Goal: Task Accomplishment & Management: Use online tool/utility

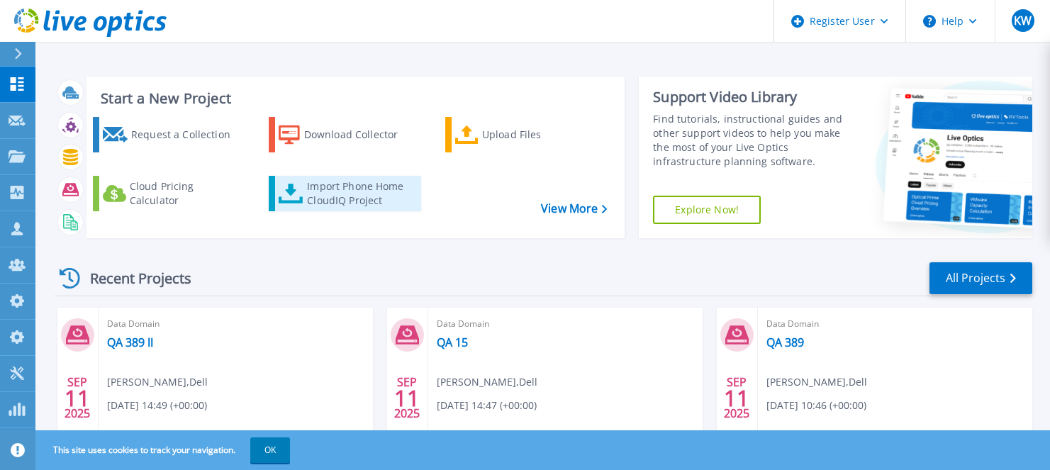
click at [344, 208] on div "Import Phone Home CloudIQ Project" at bounding box center [362, 193] width 111 height 28
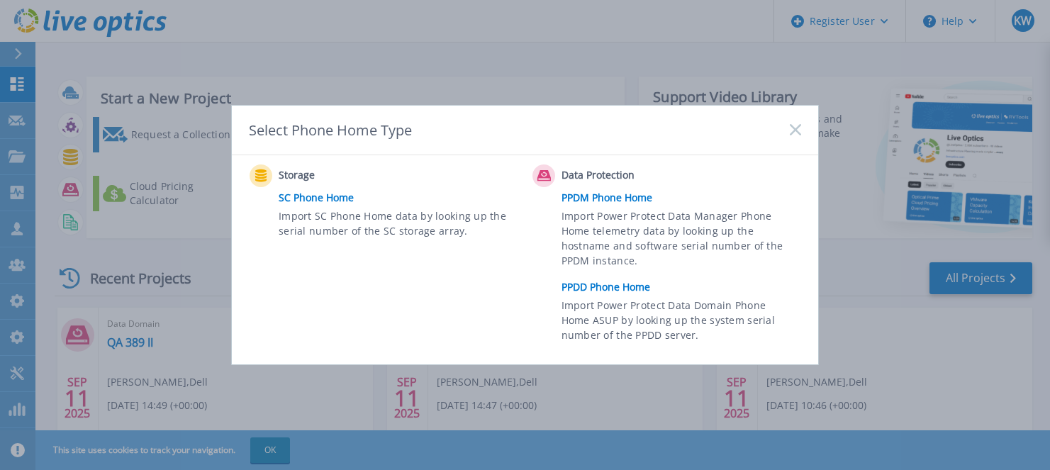
click at [609, 284] on link "PPDD Phone Home" at bounding box center [685, 287] width 247 height 21
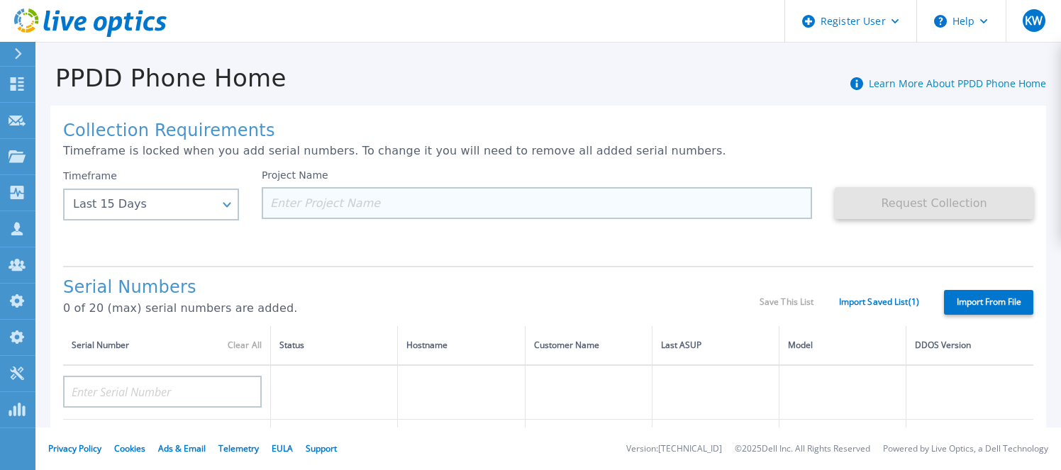
click at [337, 204] on input at bounding box center [537, 203] width 550 height 32
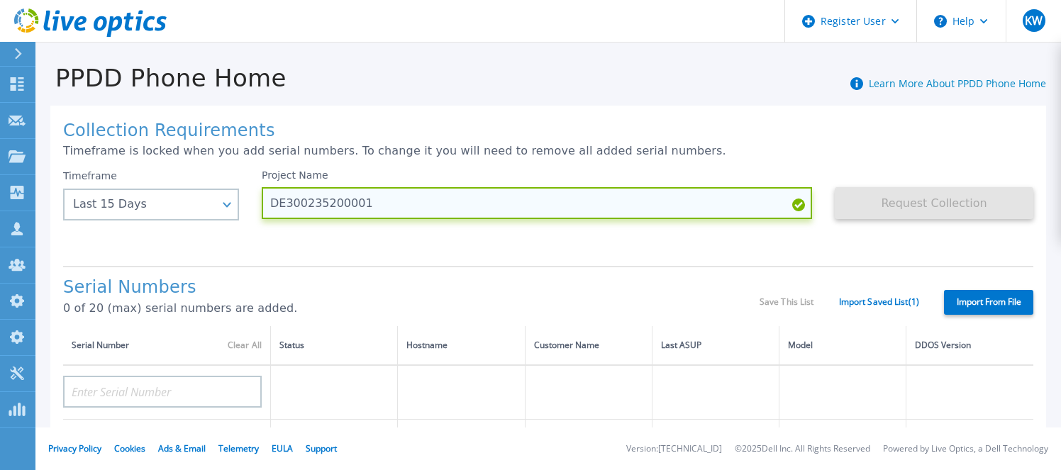
click at [369, 204] on input "DE300235200001" at bounding box center [537, 203] width 550 height 32
type input "DE300235200001"
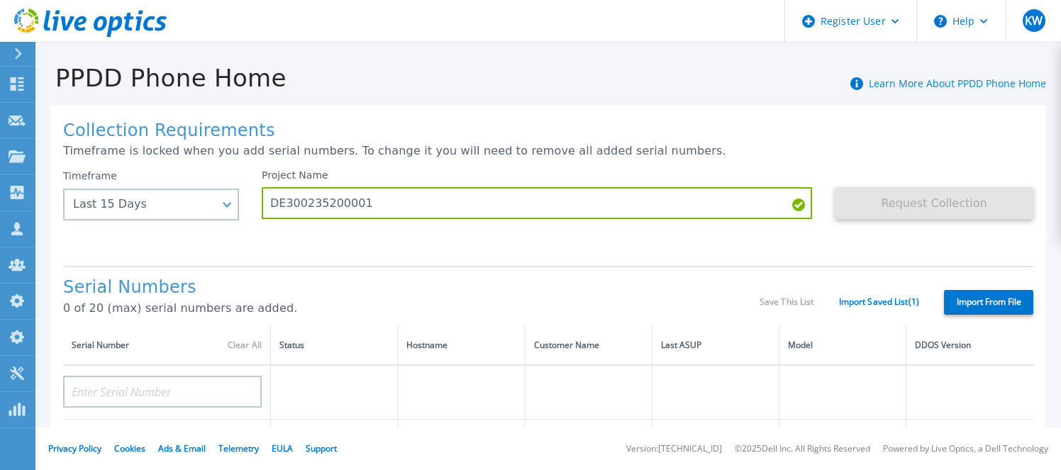
drag, startPoint x: 404, startPoint y: 191, endPoint x: 260, endPoint y: 204, distance: 144.5
click at [260, 204] on div "Timeframe Last 15 Days Last 15 Days Last 2 Months Last 6 Months Last 1 Year Las…" at bounding box center [548, 212] width 970 height 85
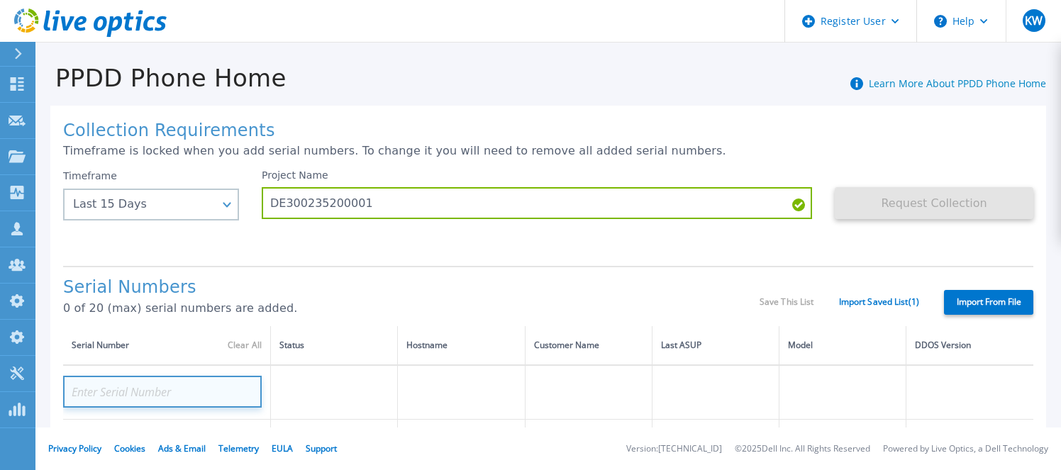
click at [213, 382] on input at bounding box center [162, 392] width 199 height 32
paste input "DE300235200001"
type input "DE300235200001"
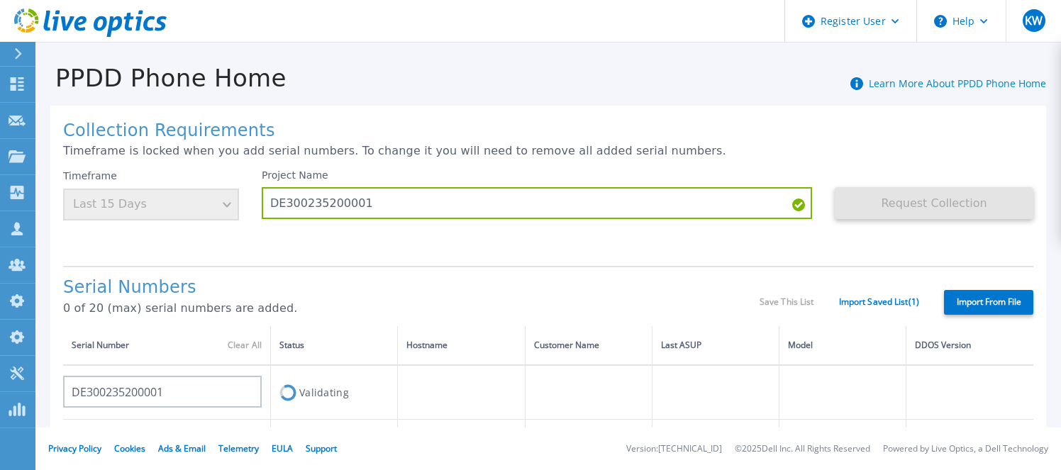
click at [501, 282] on h1 "Serial Numbers" at bounding box center [411, 288] width 696 height 20
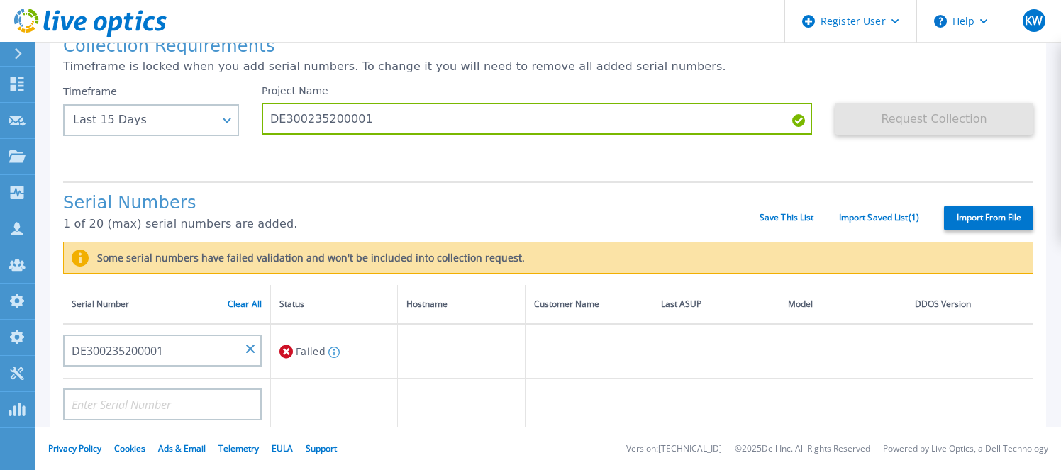
scroll to position [213, 0]
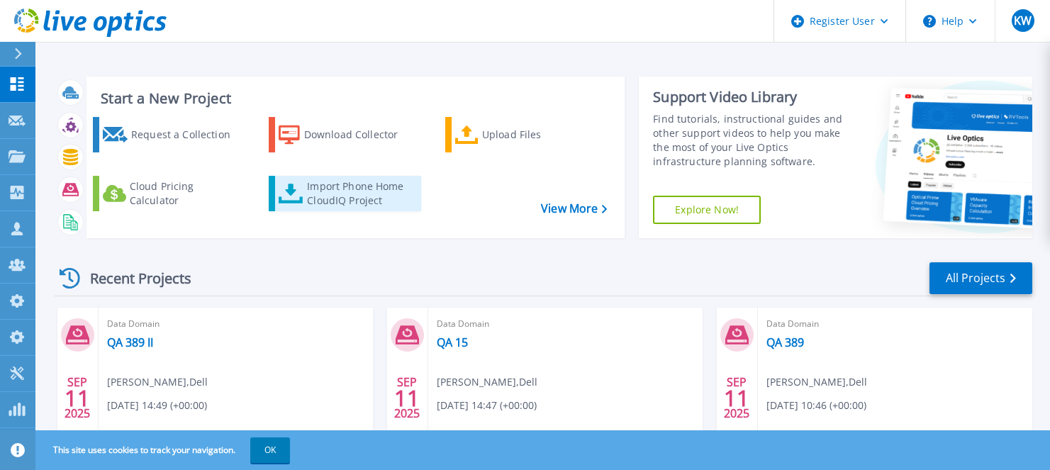
click at [393, 208] on div "Import Phone Home CloudIQ Project" at bounding box center [362, 193] width 111 height 28
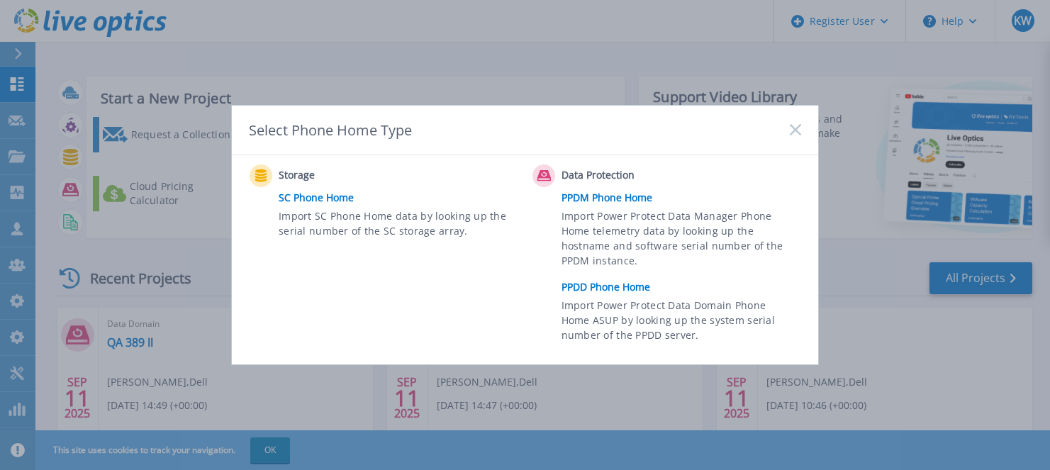
click at [596, 201] on link "PPDM Phone Home" at bounding box center [685, 197] width 247 height 21
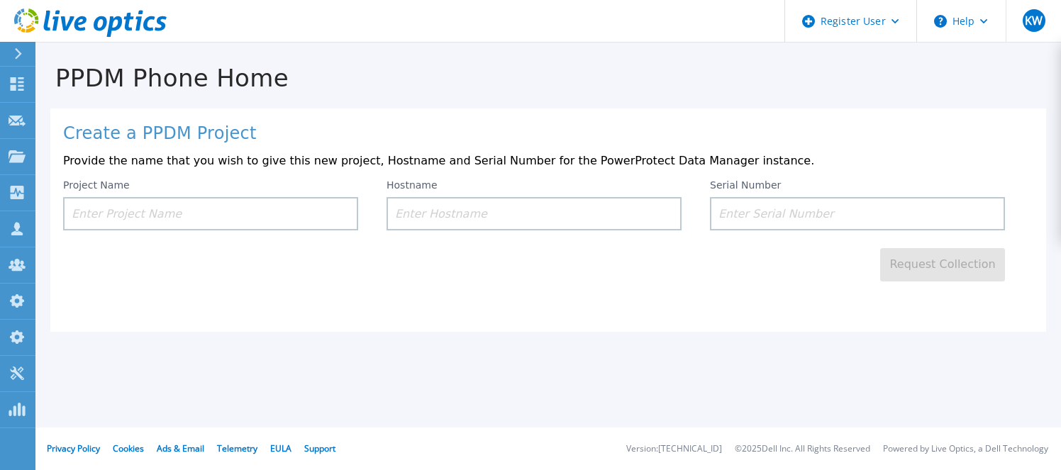
click at [269, 199] on input at bounding box center [210, 213] width 295 height 33
click at [493, 228] on input at bounding box center [534, 213] width 295 height 33
click at [310, 227] on input at bounding box center [210, 213] width 295 height 33
click at [489, 218] on input at bounding box center [534, 213] width 295 height 33
paste input "DE300235200001"
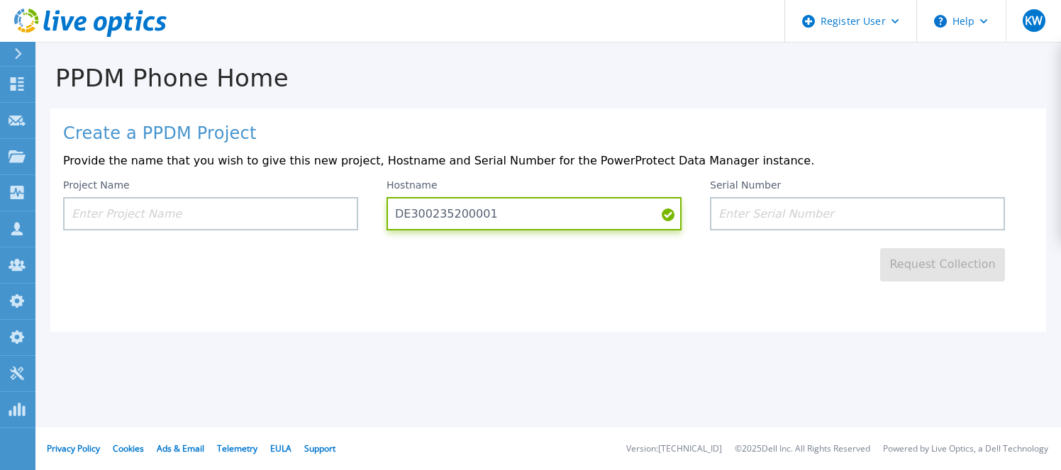
type input "DE300235200001"
click at [754, 212] on input at bounding box center [857, 213] width 295 height 33
paste input "DE300235200001"
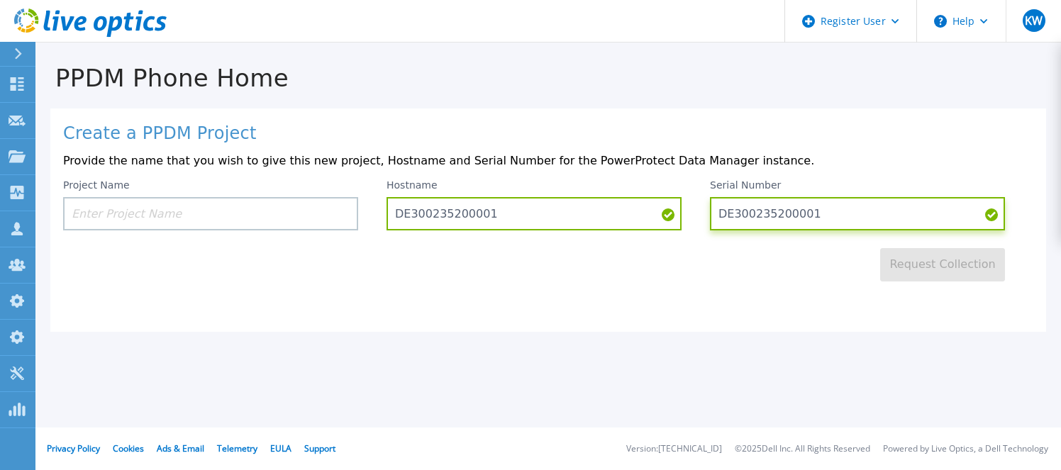
type input "DE300235200001"
drag, startPoint x: 535, startPoint y: 216, endPoint x: 313, endPoint y: 220, distance: 222.0
click at [313, 220] on div "Project Name Hostname DE300235200001 Serial Number DE300235200001" at bounding box center [548, 204] width 970 height 51
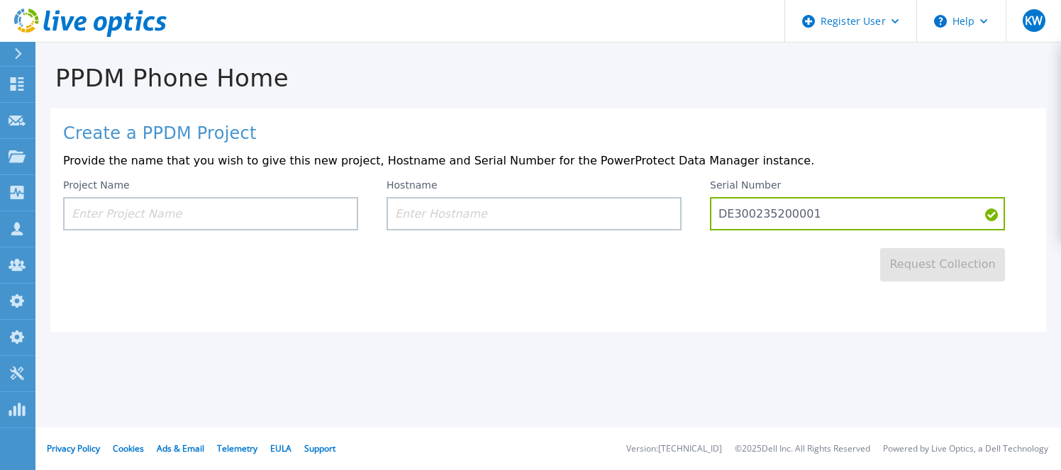
click at [313, 220] on input at bounding box center [210, 213] width 295 height 33
click at [596, 287] on div "Create a PPDM Project Provide the name that you wish to give this new project, …" at bounding box center [548, 220] width 996 height 223
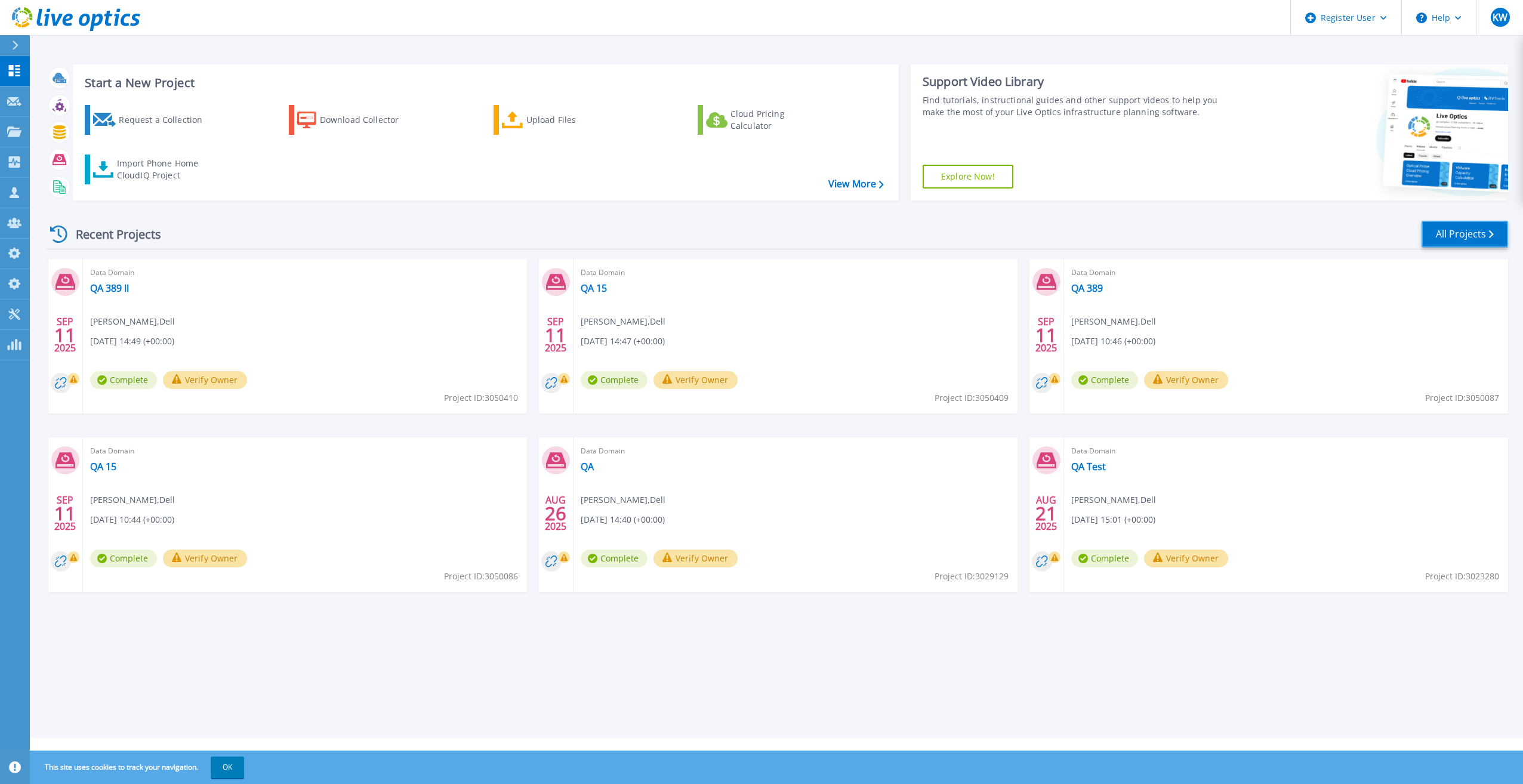
click at [1499, 231] on link "All Projects" at bounding box center [1464, 234] width 87 height 27
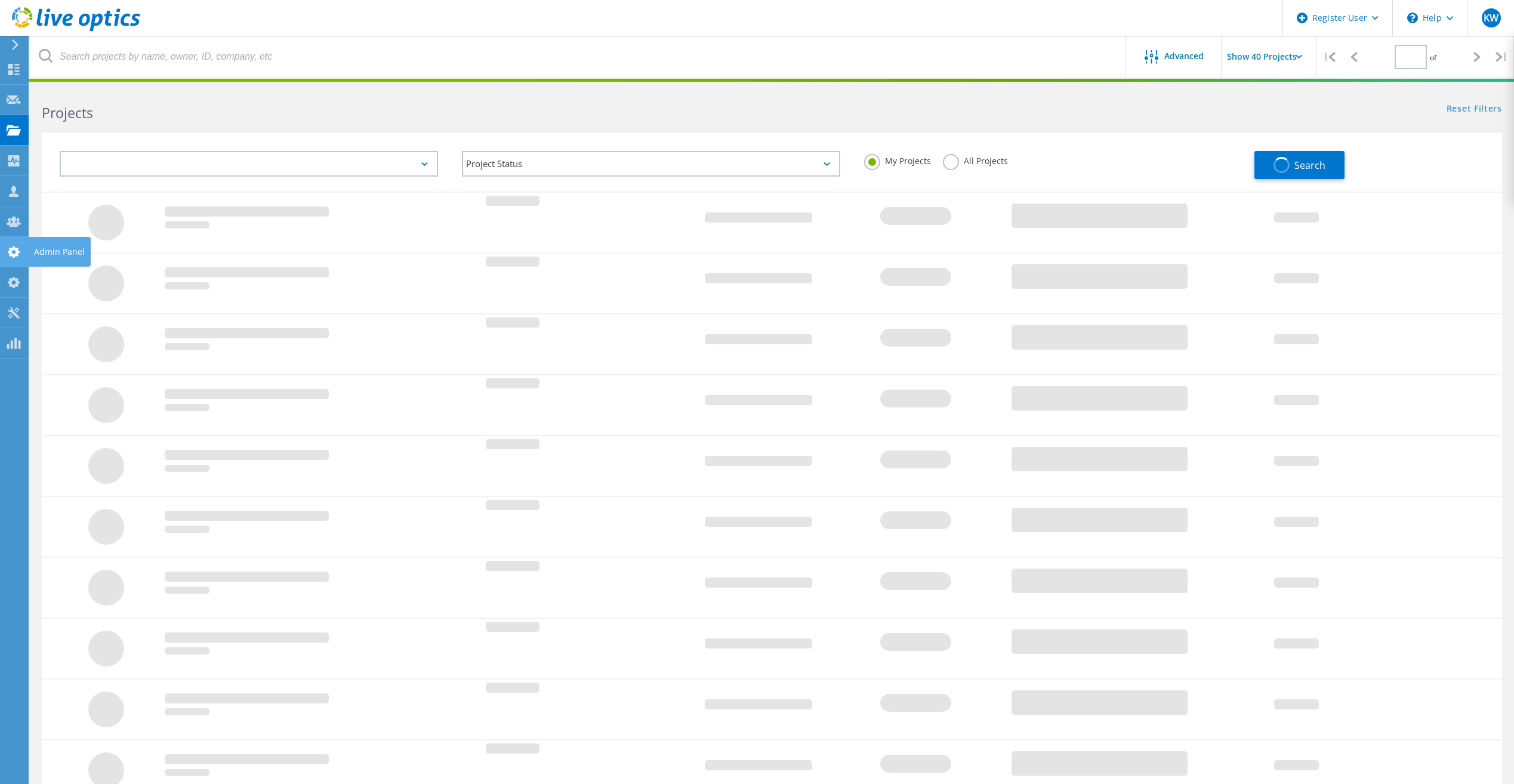
type input "1"
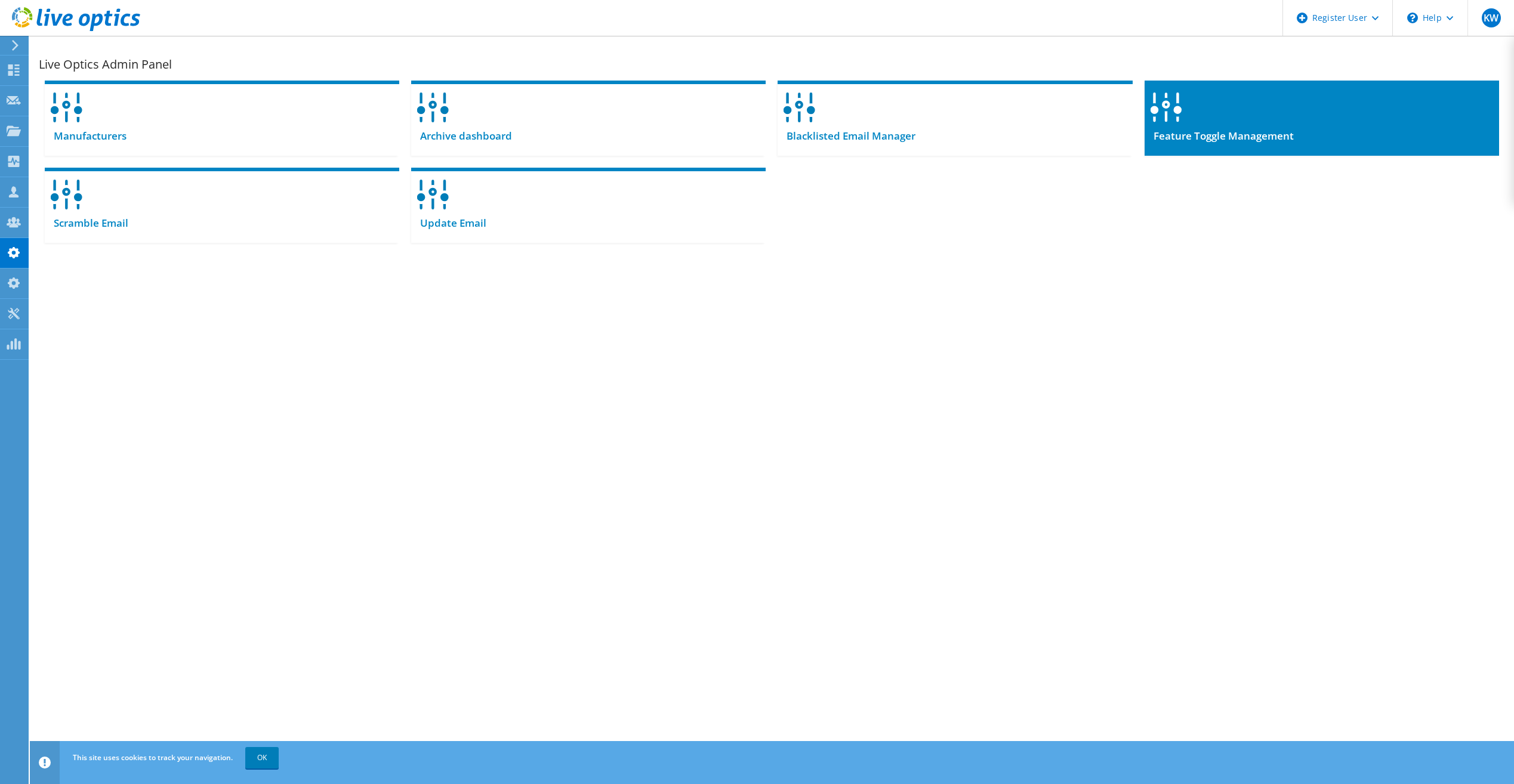
click at [1360, 135] on div "Feature Toggle Management" at bounding box center [1321, 140] width 354 height 29
